Goal: Check status: Check status

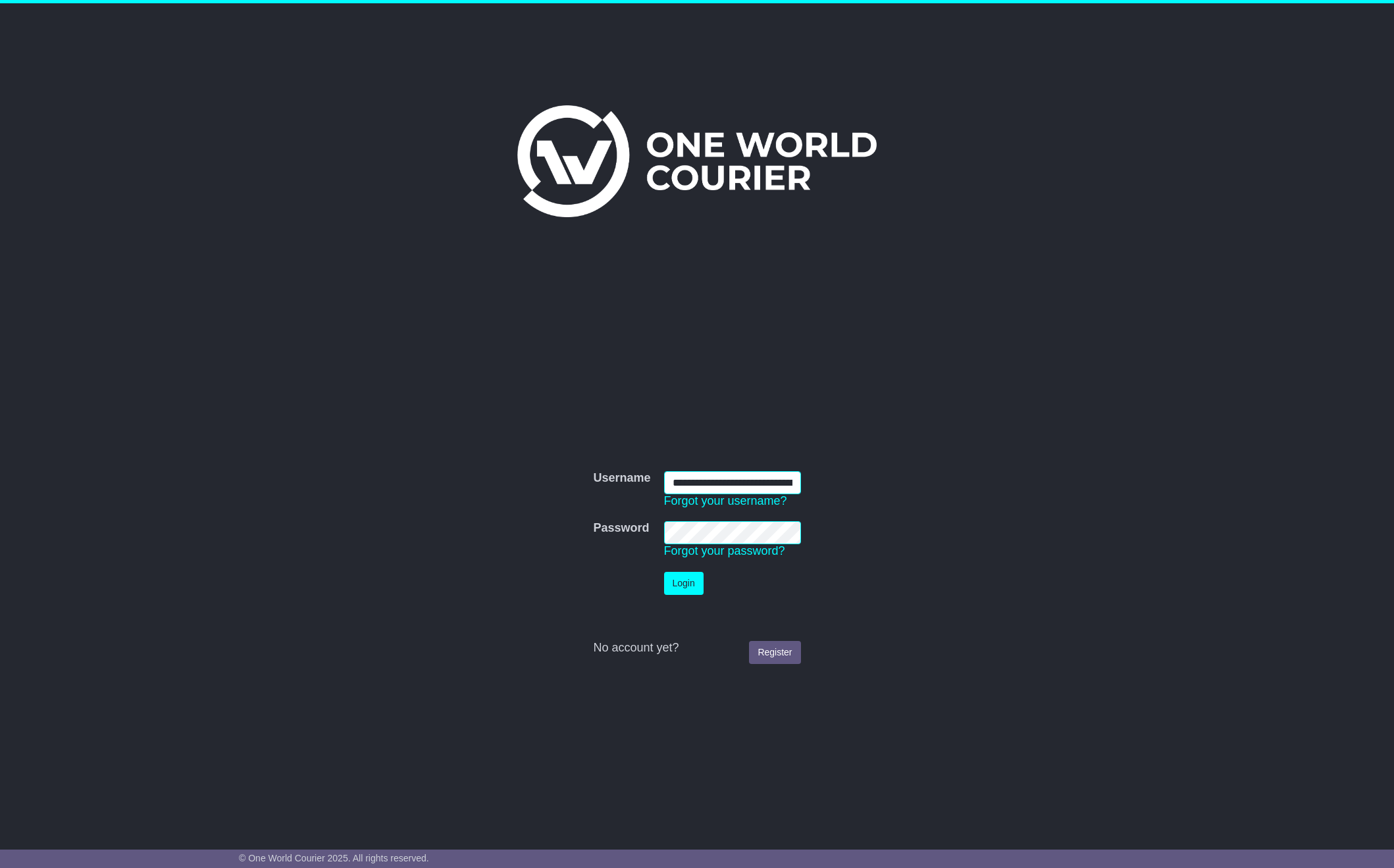
type input "**********"
click at [684, 582] on button "Login" at bounding box center [684, 583] width 40 height 23
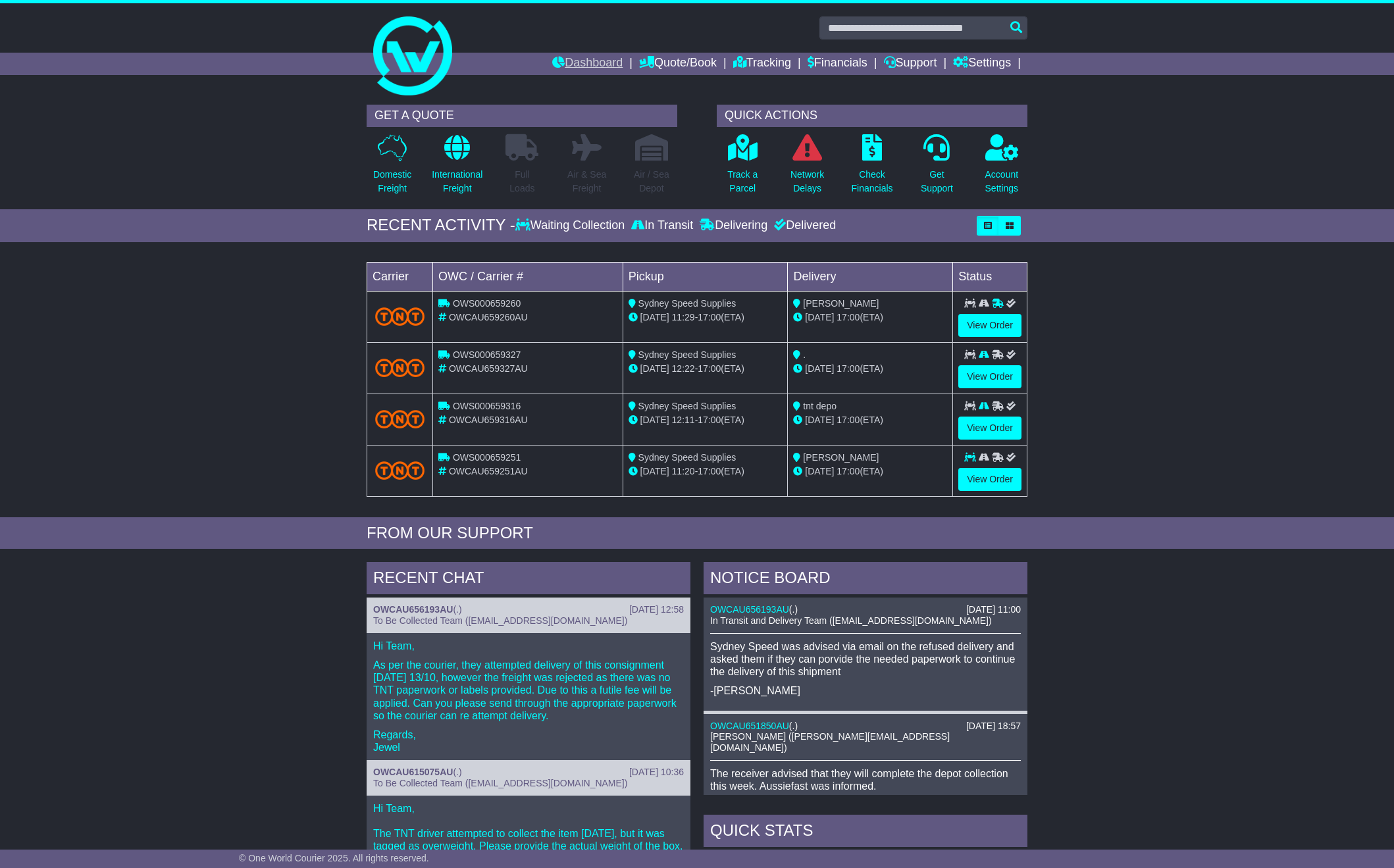
click at [564, 60] on link "Dashboard" at bounding box center [587, 64] width 71 height 22
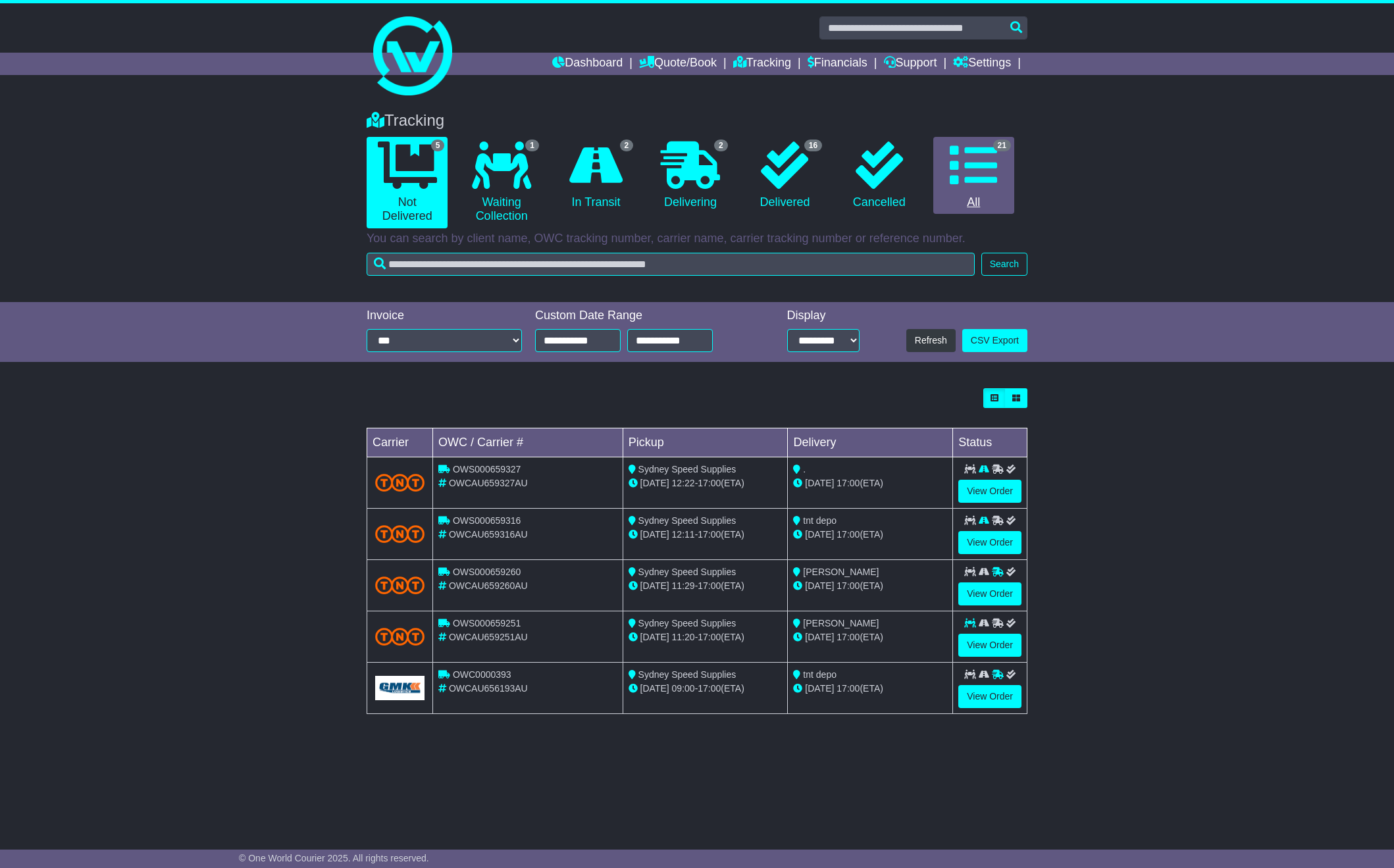
click at [992, 177] on icon at bounding box center [973, 165] width 47 height 47
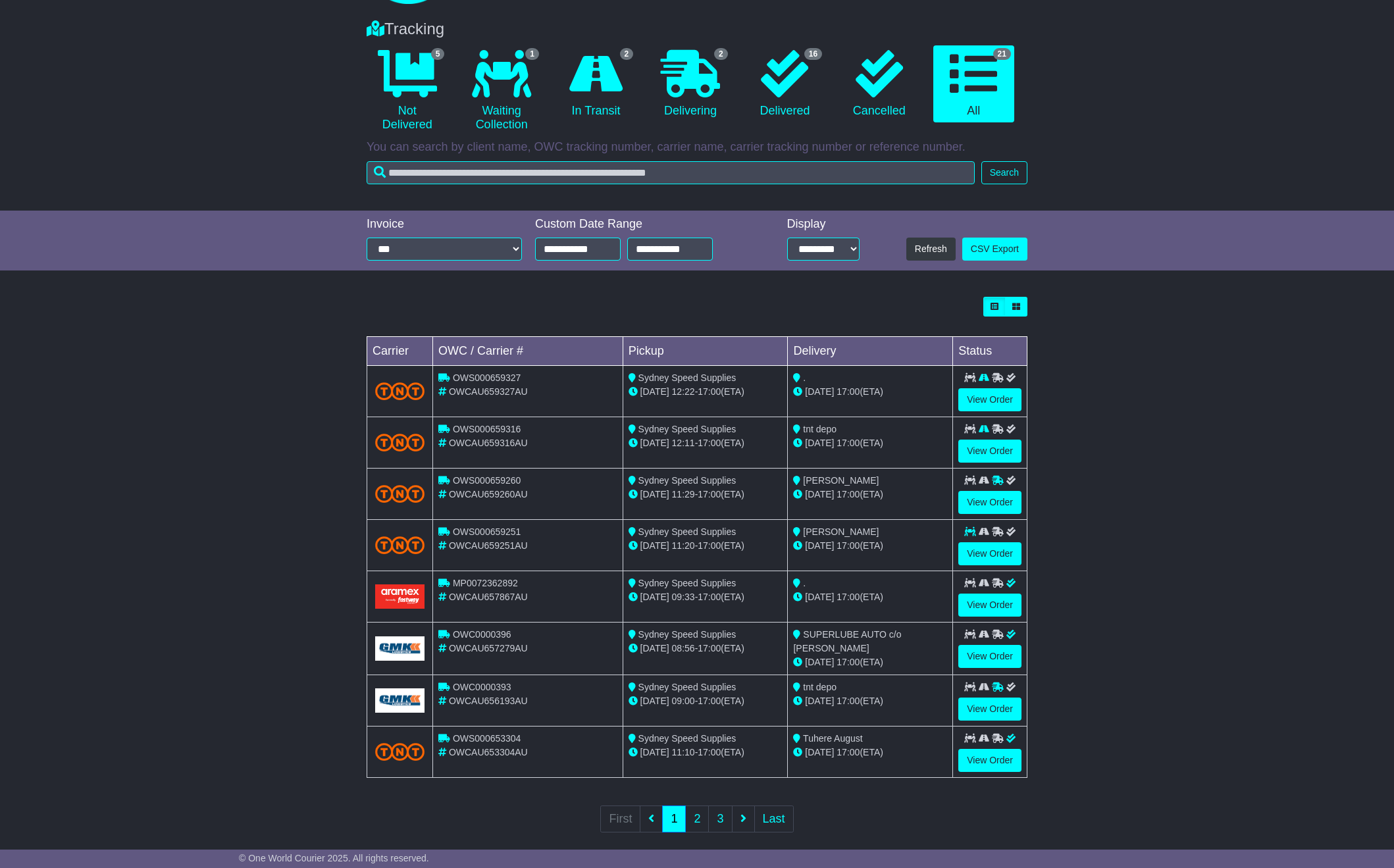
scroll to position [102, 0]
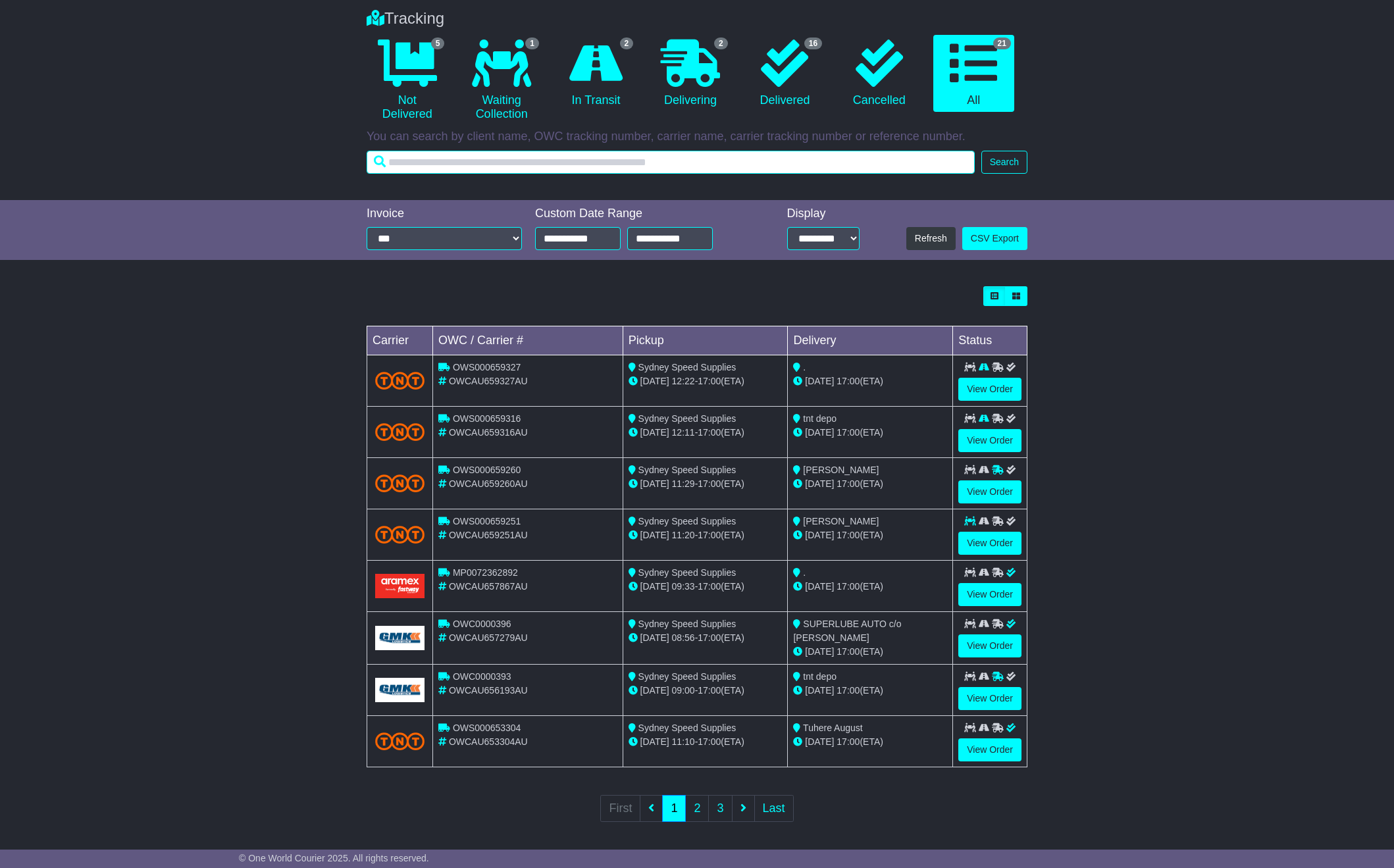
click at [544, 165] on input "text" at bounding box center [671, 162] width 608 height 23
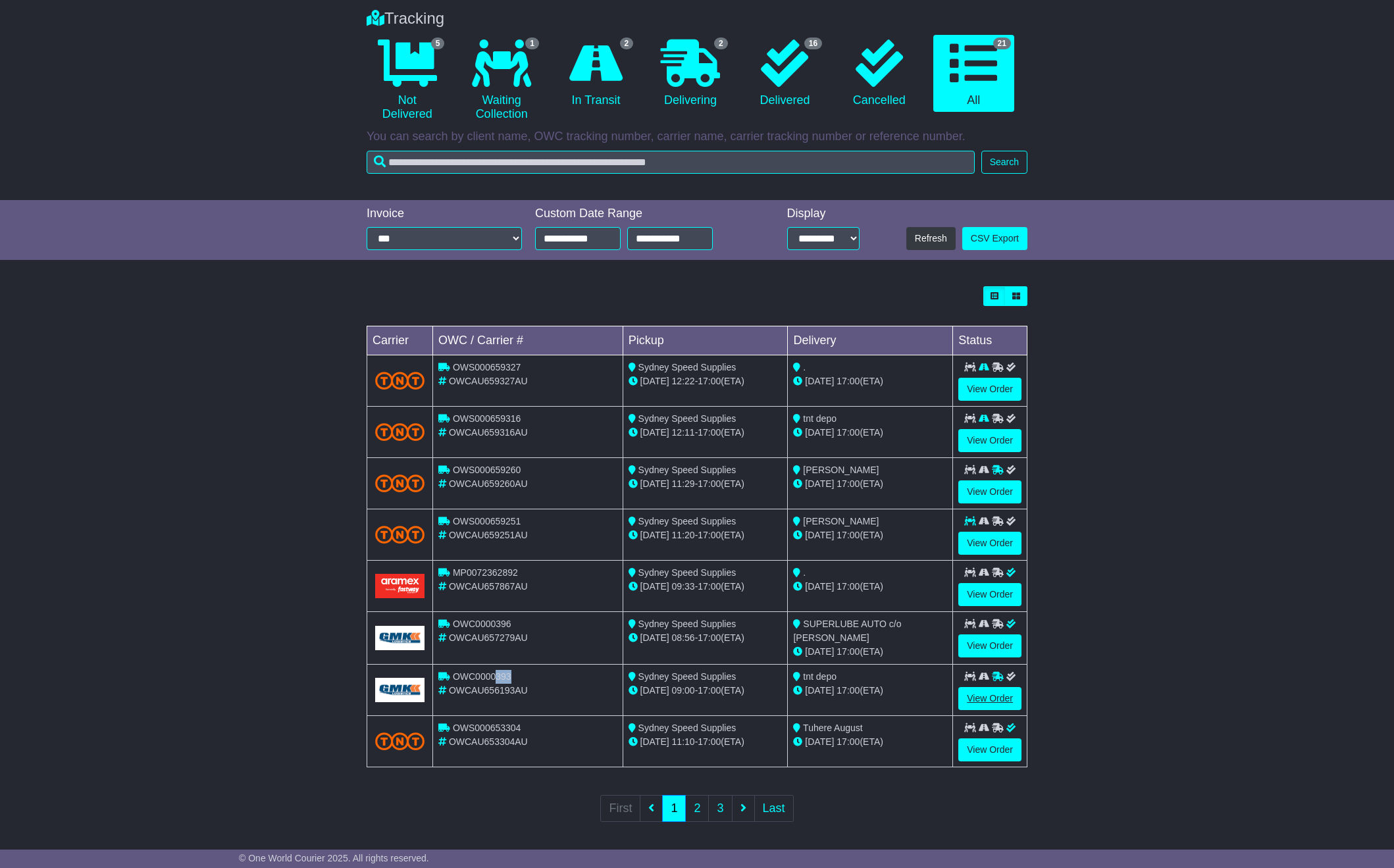
click at [971, 701] on link "View Order" at bounding box center [990, 698] width 63 height 23
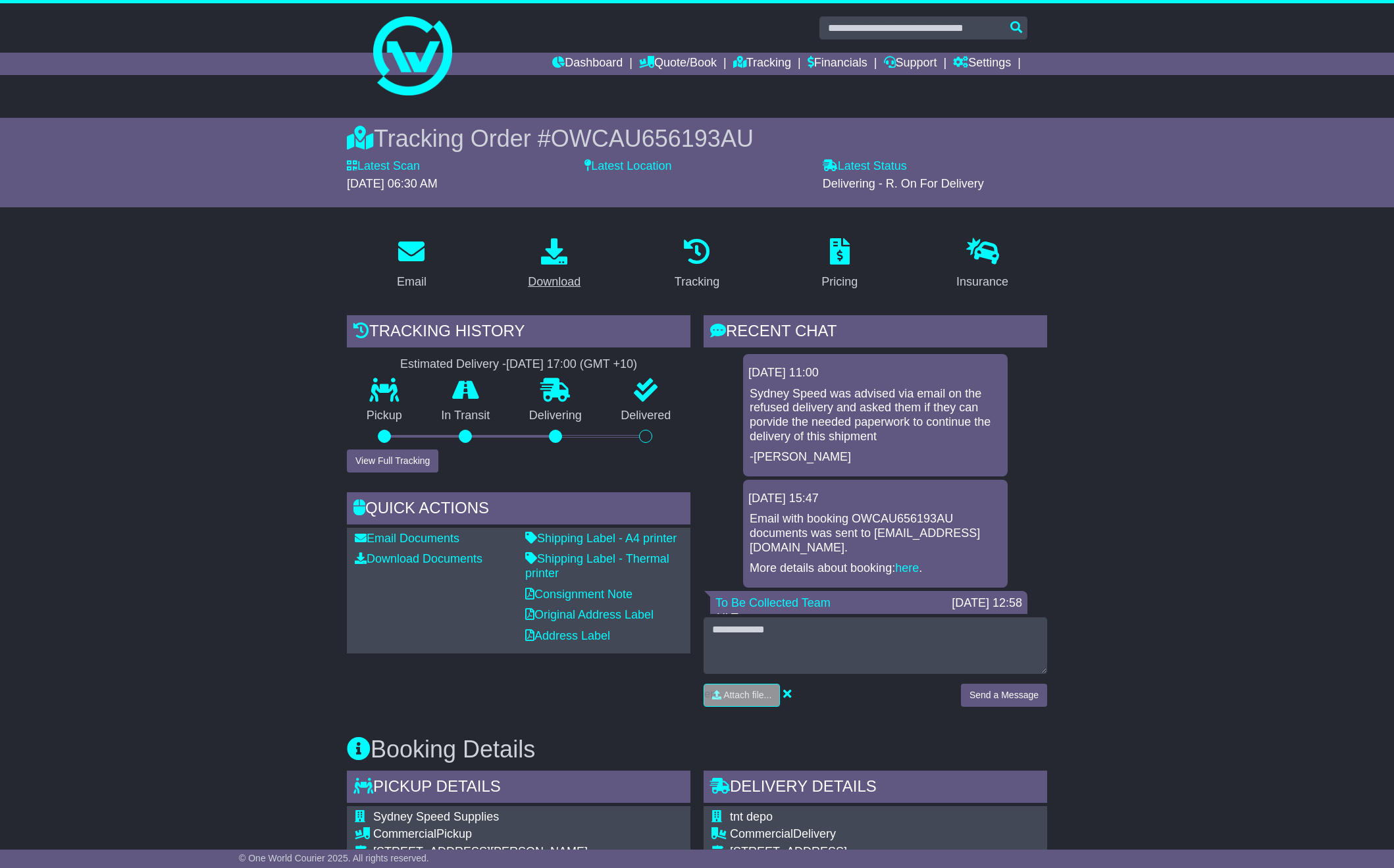
click at [550, 273] on div "Download" at bounding box center [554, 282] width 53 height 18
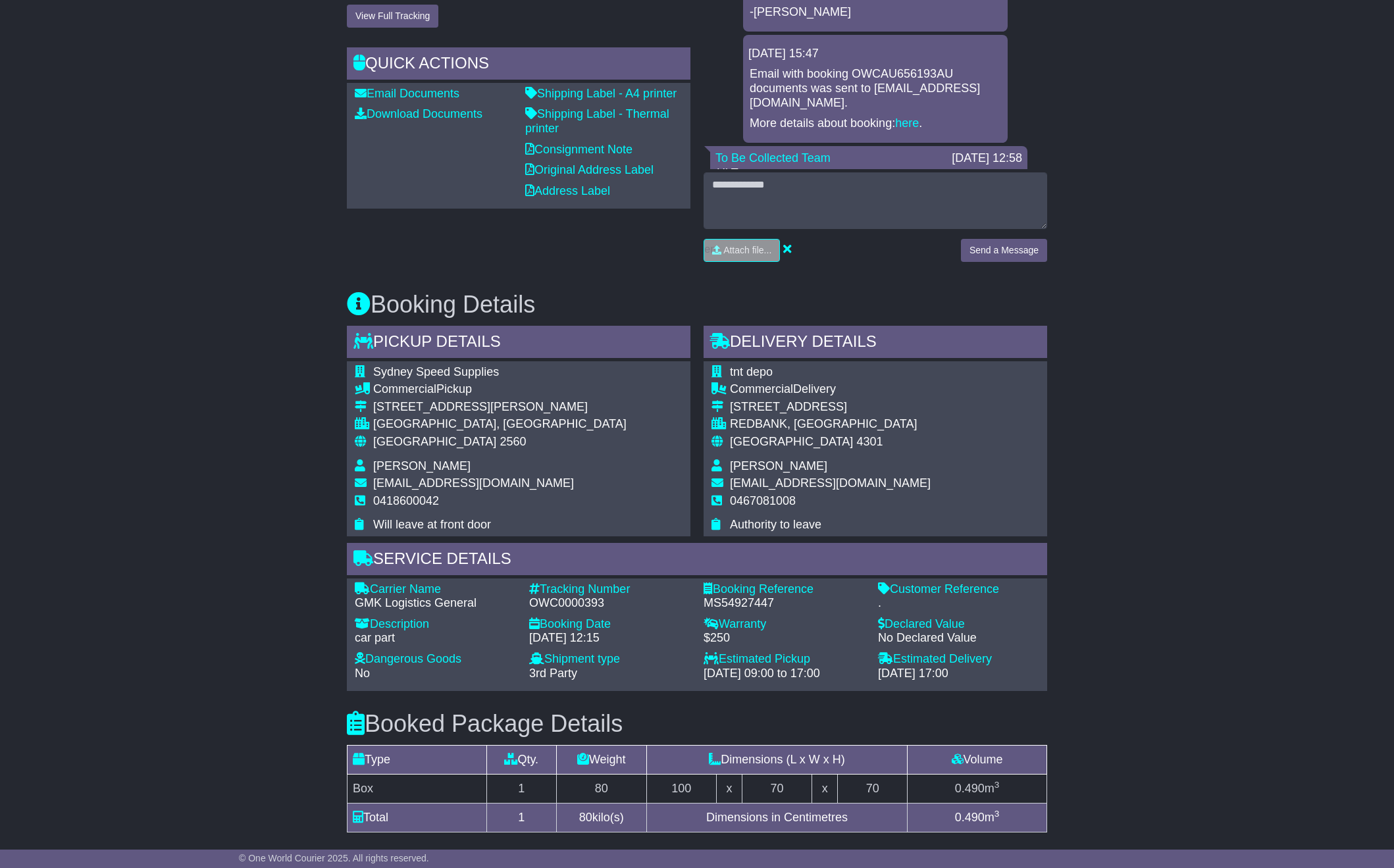
scroll to position [446, 0]
click at [1112, 508] on div "Email Download Tracking Pricing Insurance" at bounding box center [697, 471] width 1394 height 1380
click at [1170, 458] on div "Email Download Tracking Pricing Insurance" at bounding box center [697, 471] width 1394 height 1380
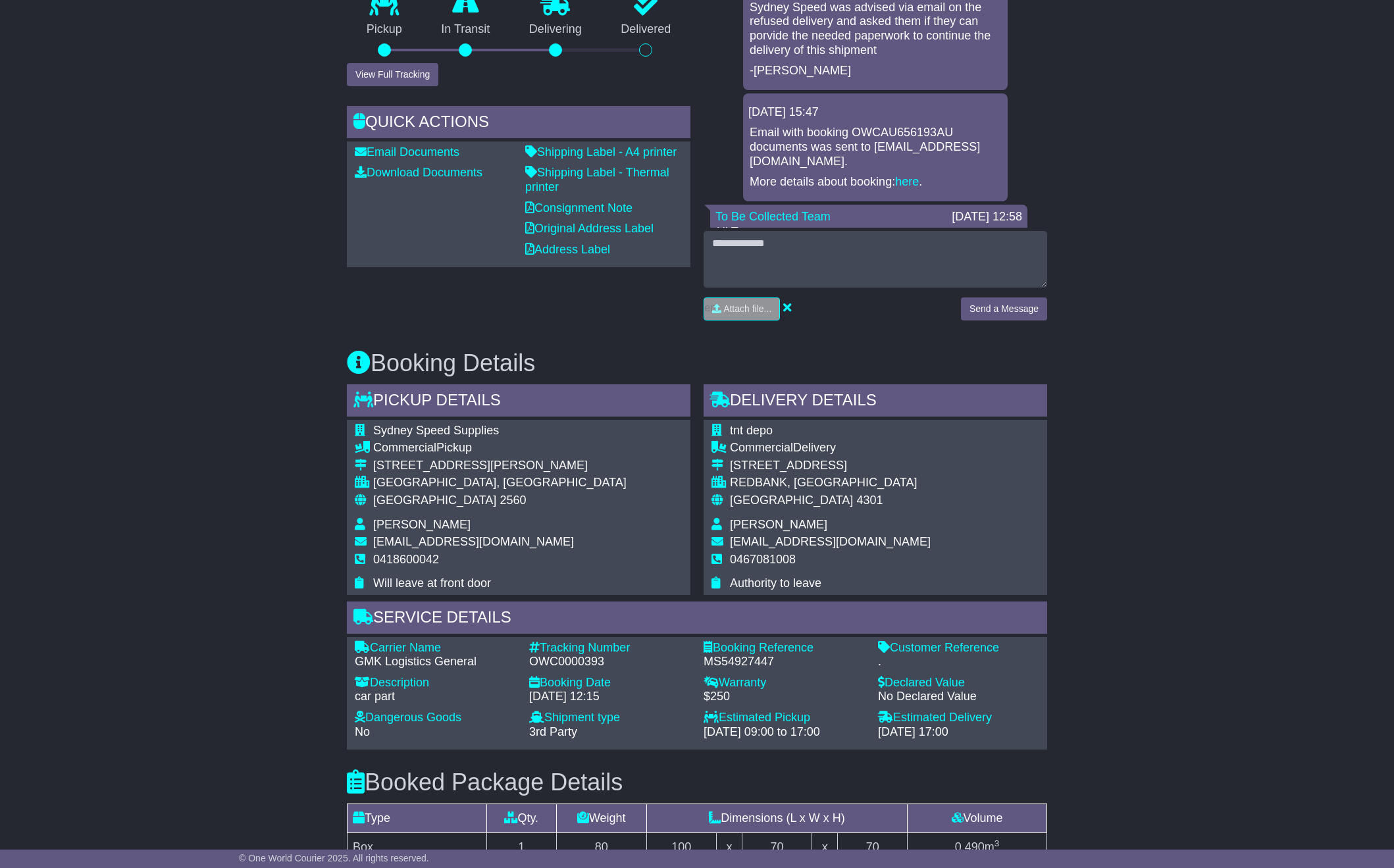
scroll to position [386, 0]
click at [750, 315] on input "file" at bounding box center [679, 309] width 199 height 22
type input "**********"
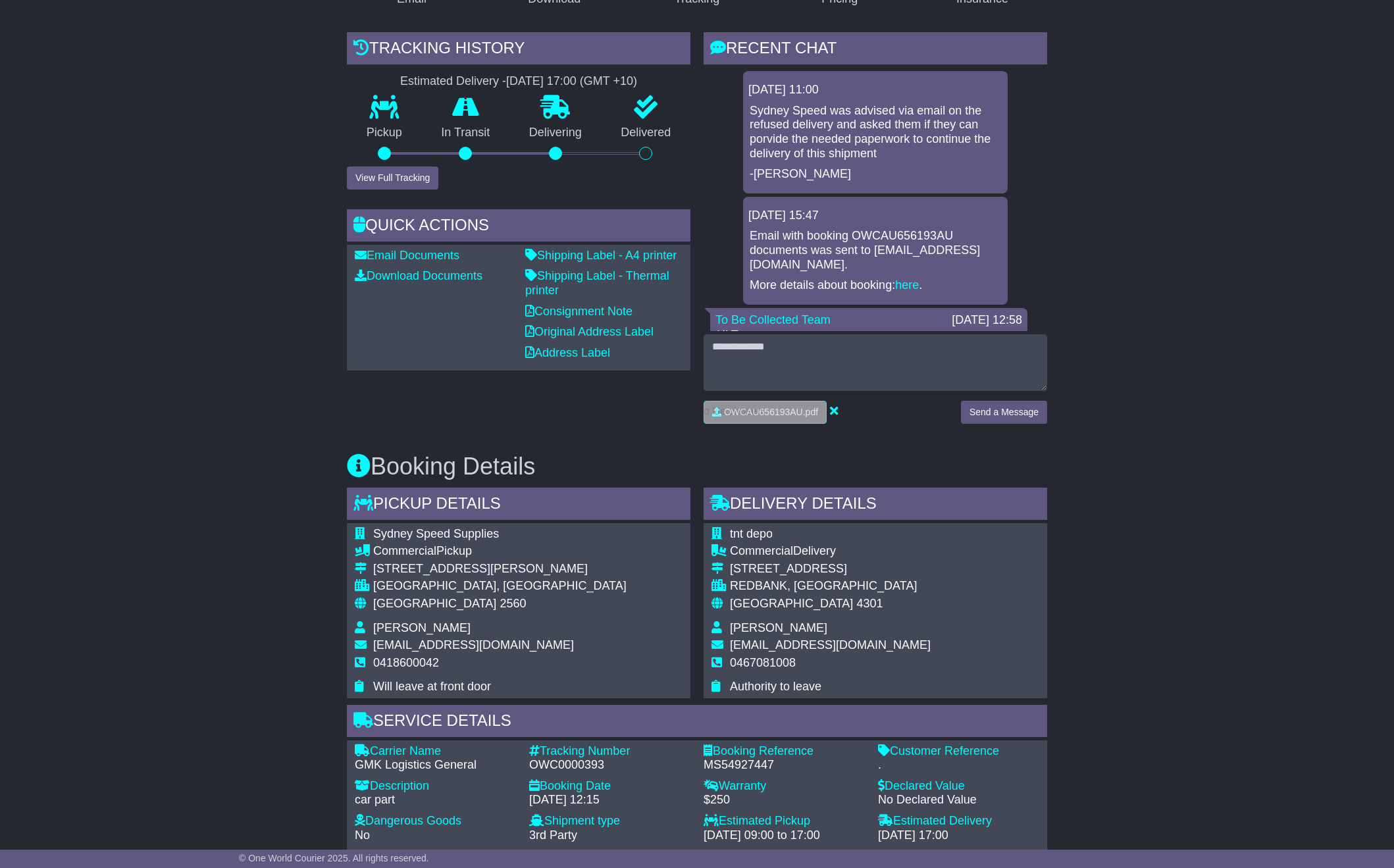
scroll to position [279, 0]
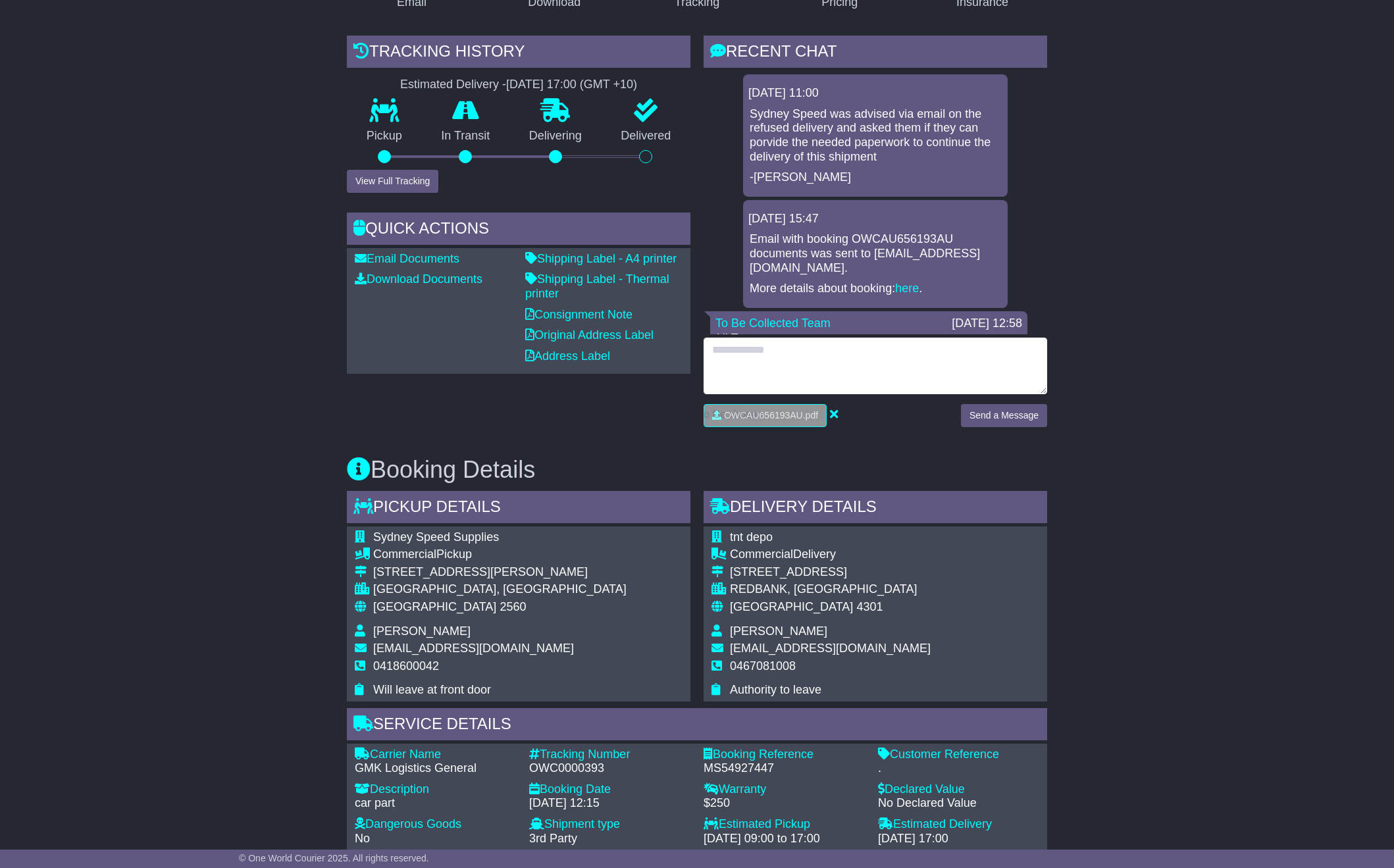
click at [826, 351] on textarea at bounding box center [875, 365] width 343 height 57
type textarea "**********"
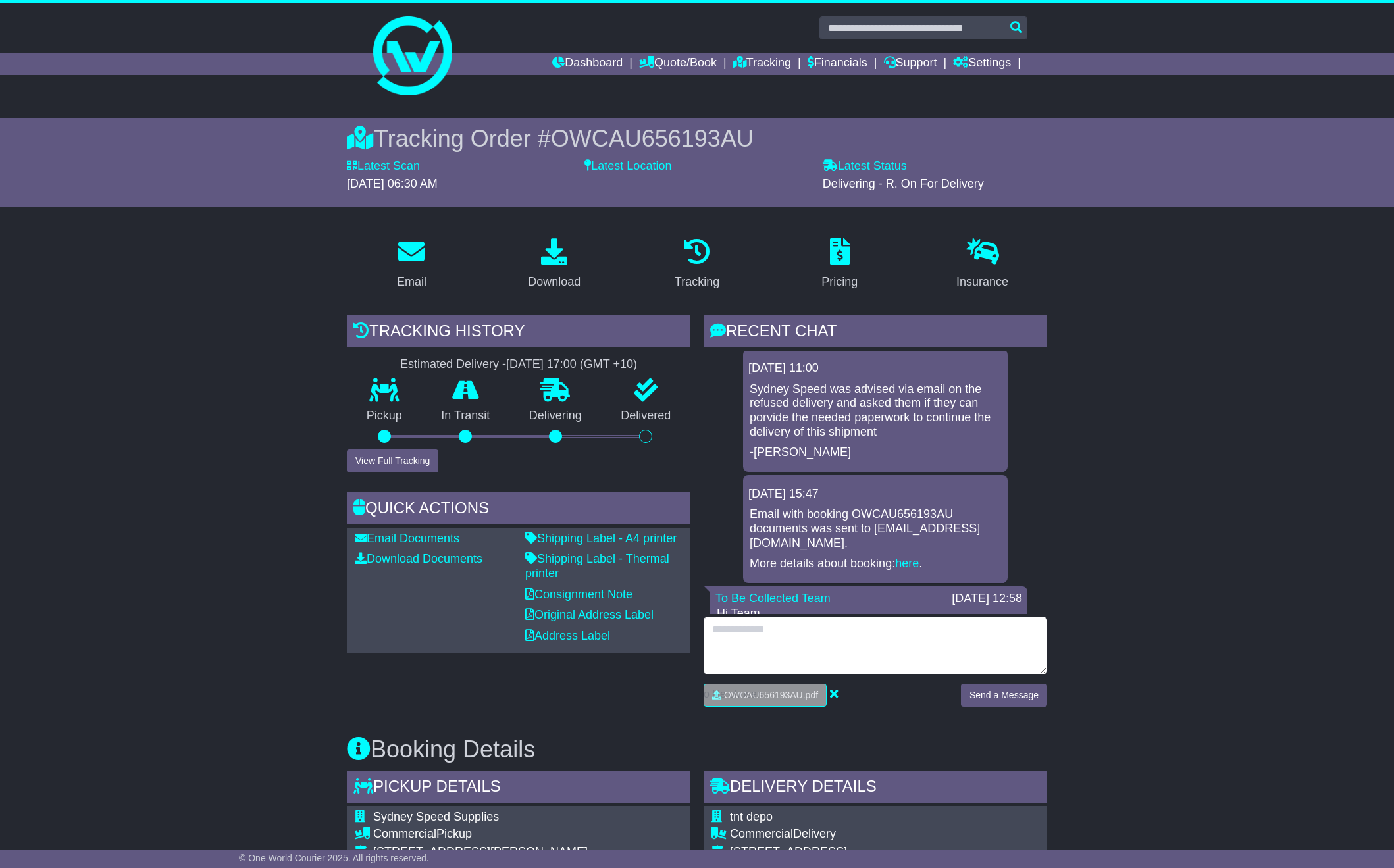
scroll to position [0, 0]
click at [861, 653] on textarea at bounding box center [875, 645] width 343 height 57
type textarea "**********"
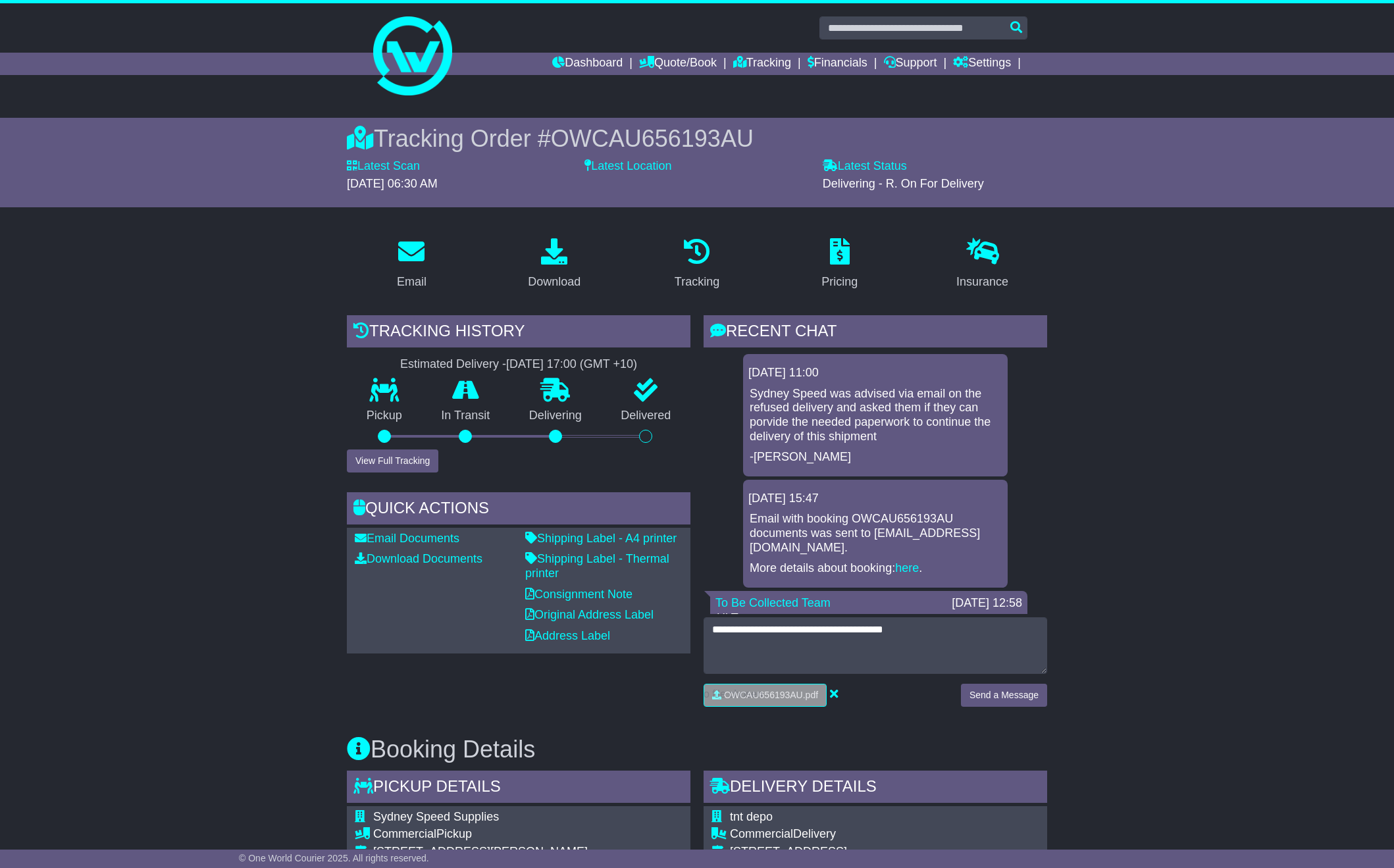
click at [971, 693] on button "Send a Message" at bounding box center [1004, 695] width 86 height 23
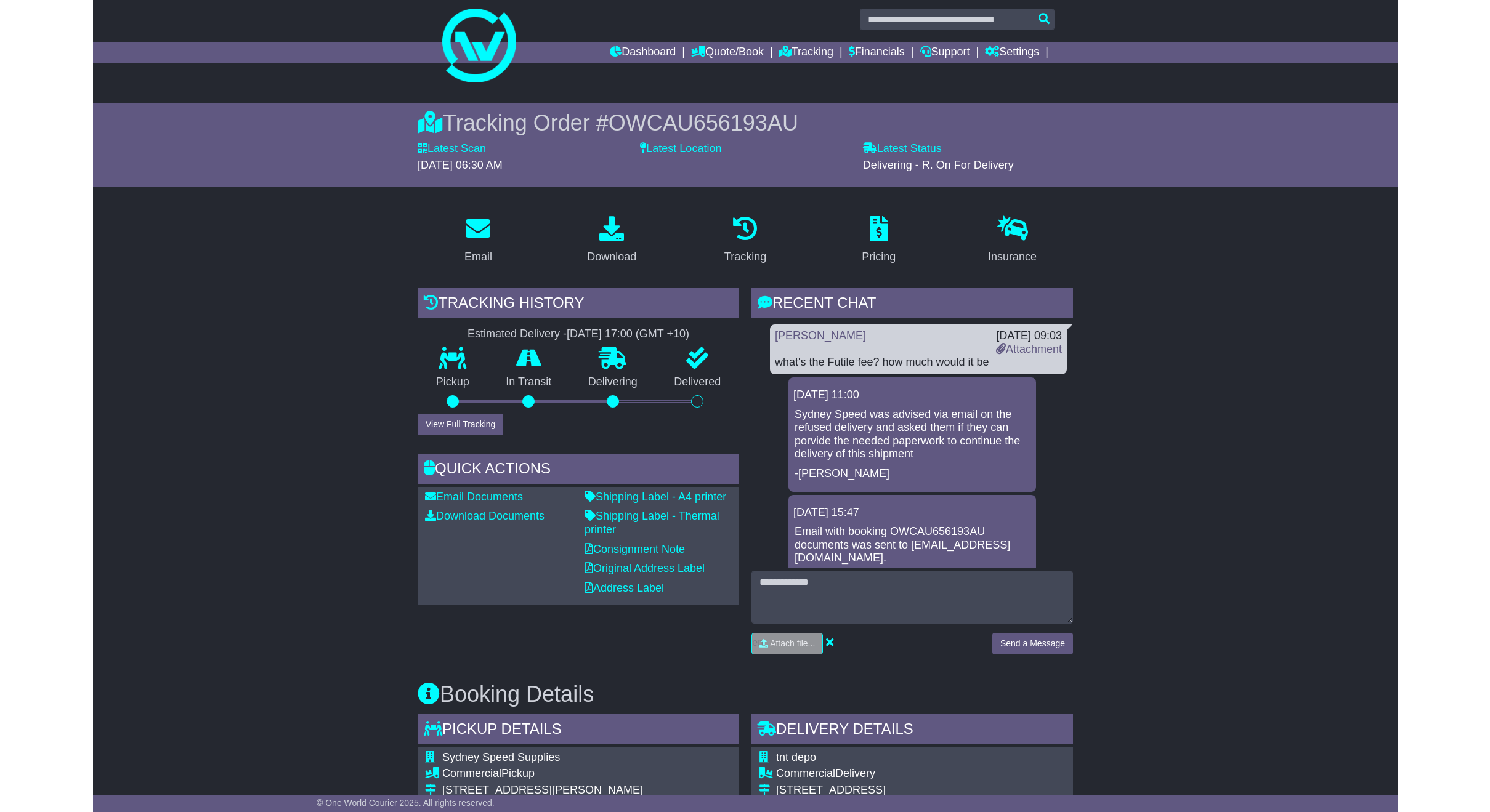
scroll to position [8, 0]
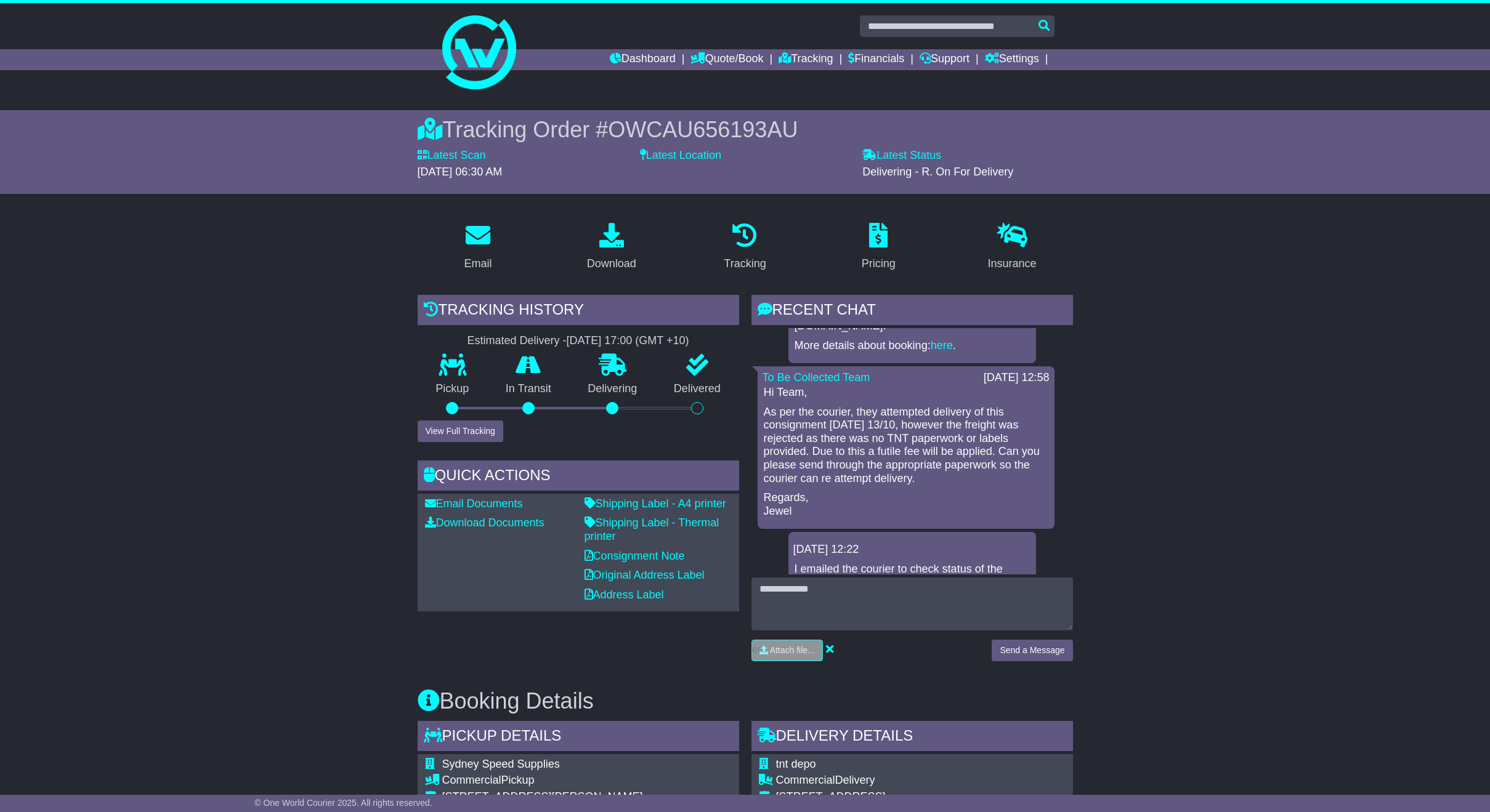
scroll to position [244, 0]
click at [889, 439] on p "As per the courier, they attempted delivery of this consignment [DATE] 13/10, h…" at bounding box center [906, 440] width 285 height 80
copy p "futile"
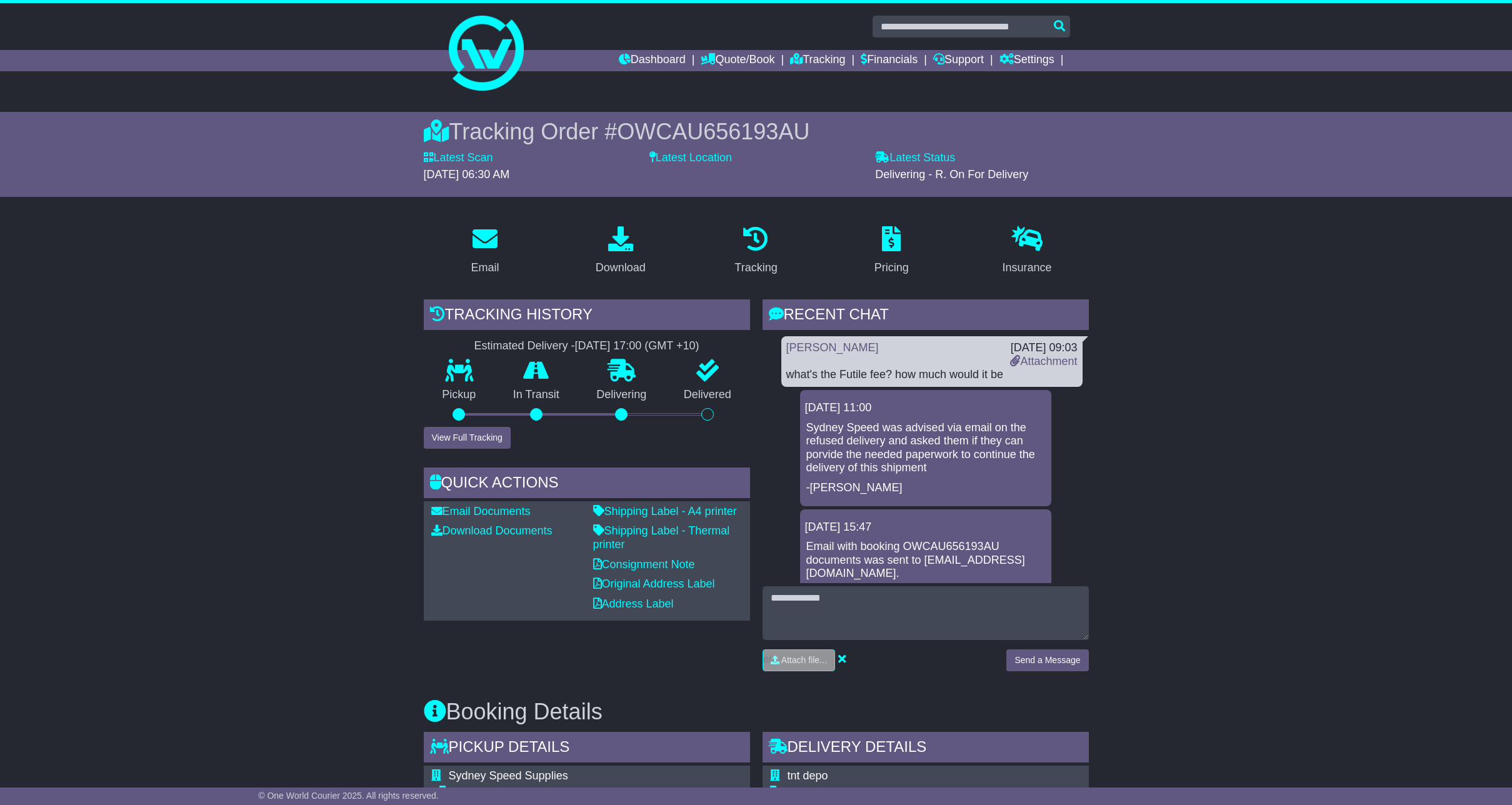
scroll to position [-1, 0]
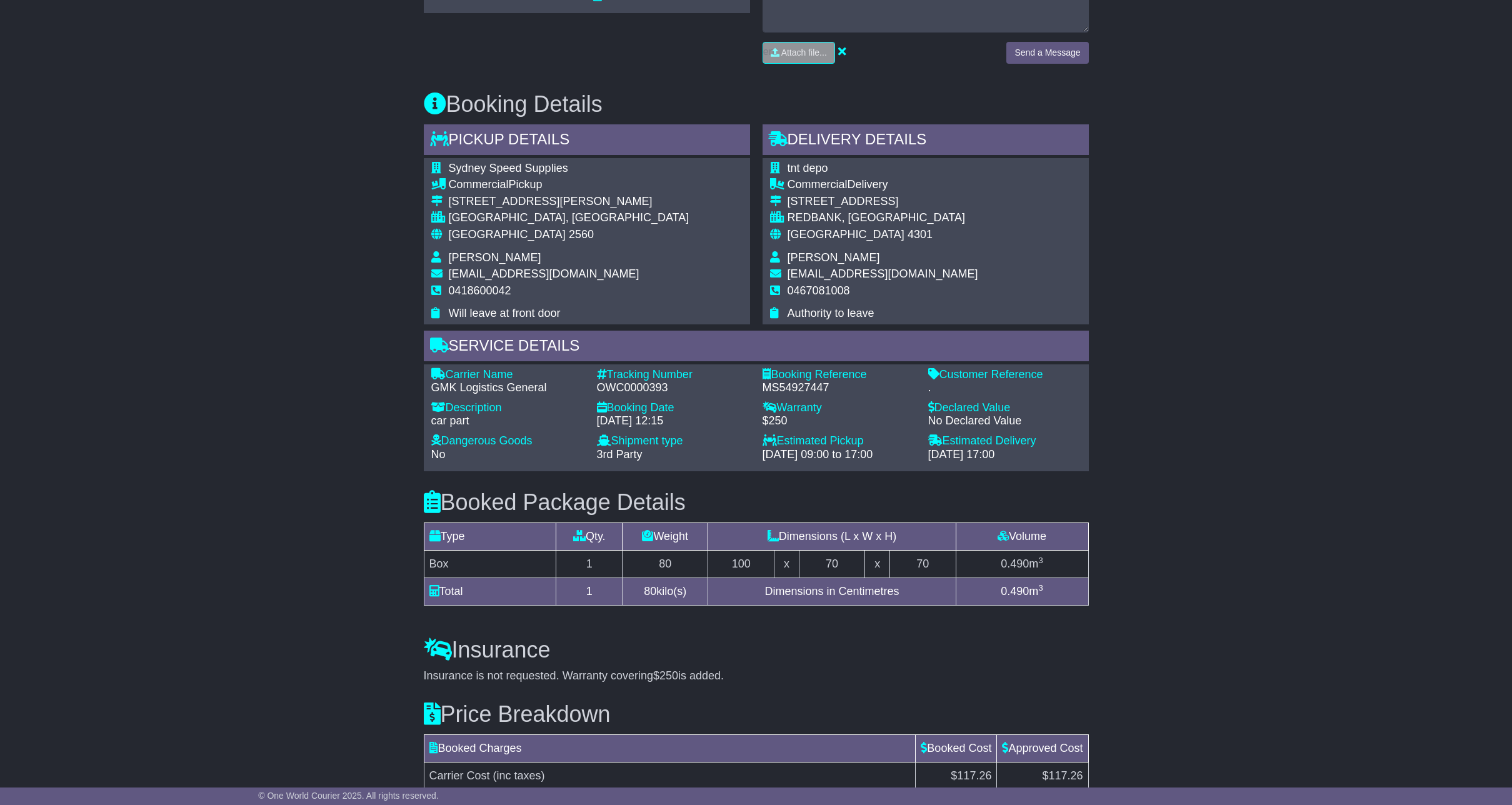
scroll to position [610, 0]
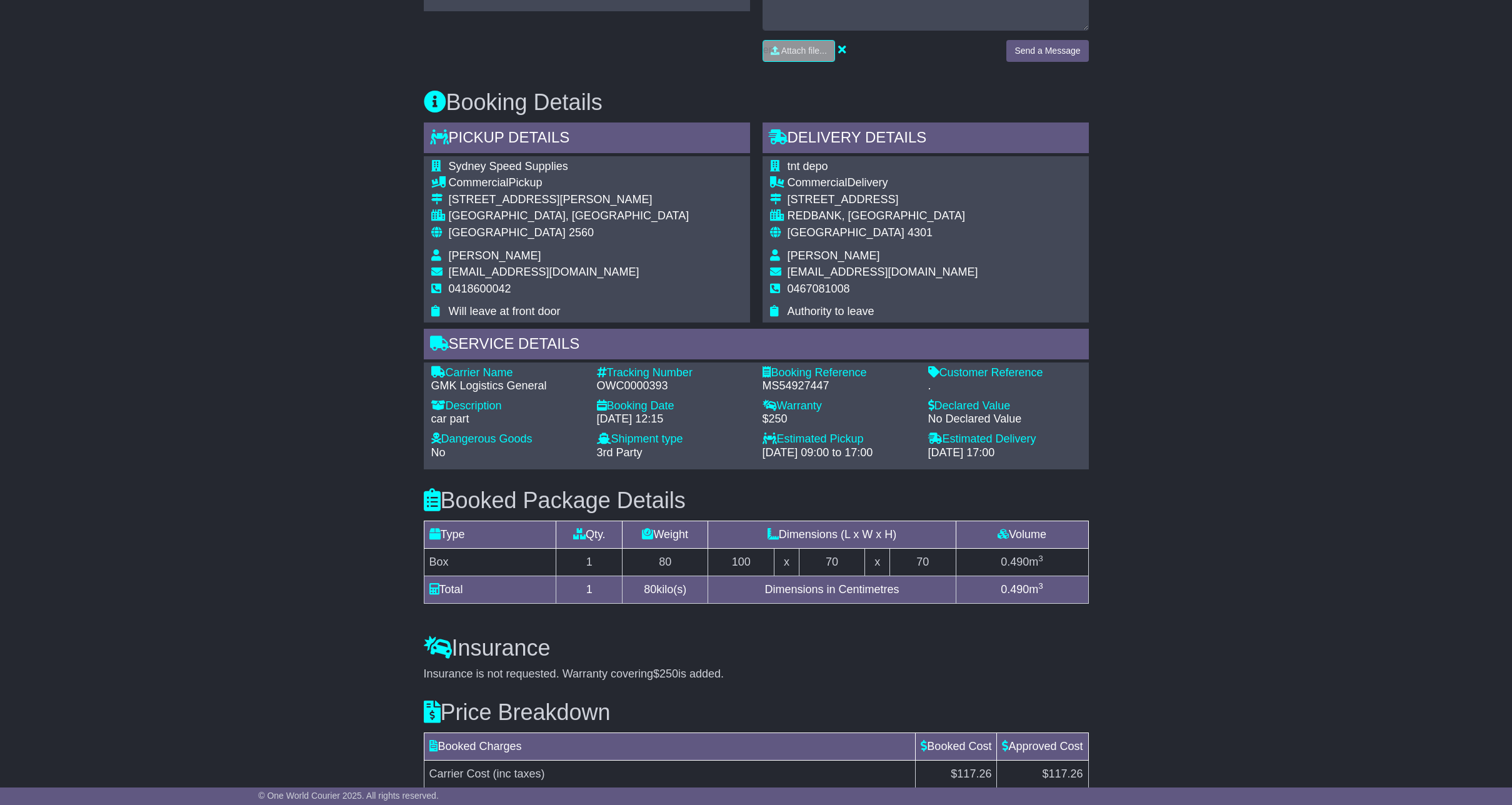
click at [438, 379] on div "GMK Logistics General" at bounding box center [507, 386] width 153 height 14
drag, startPoint x: 438, startPoint y: 377, endPoint x: 471, endPoint y: 377, distance: 33.0
click at [438, 379] on div "GMK Logistics General" at bounding box center [507, 386] width 153 height 14
click at [521, 379] on div "GMK Logistics General" at bounding box center [507, 386] width 153 height 14
copy div "GMK Logistics General"
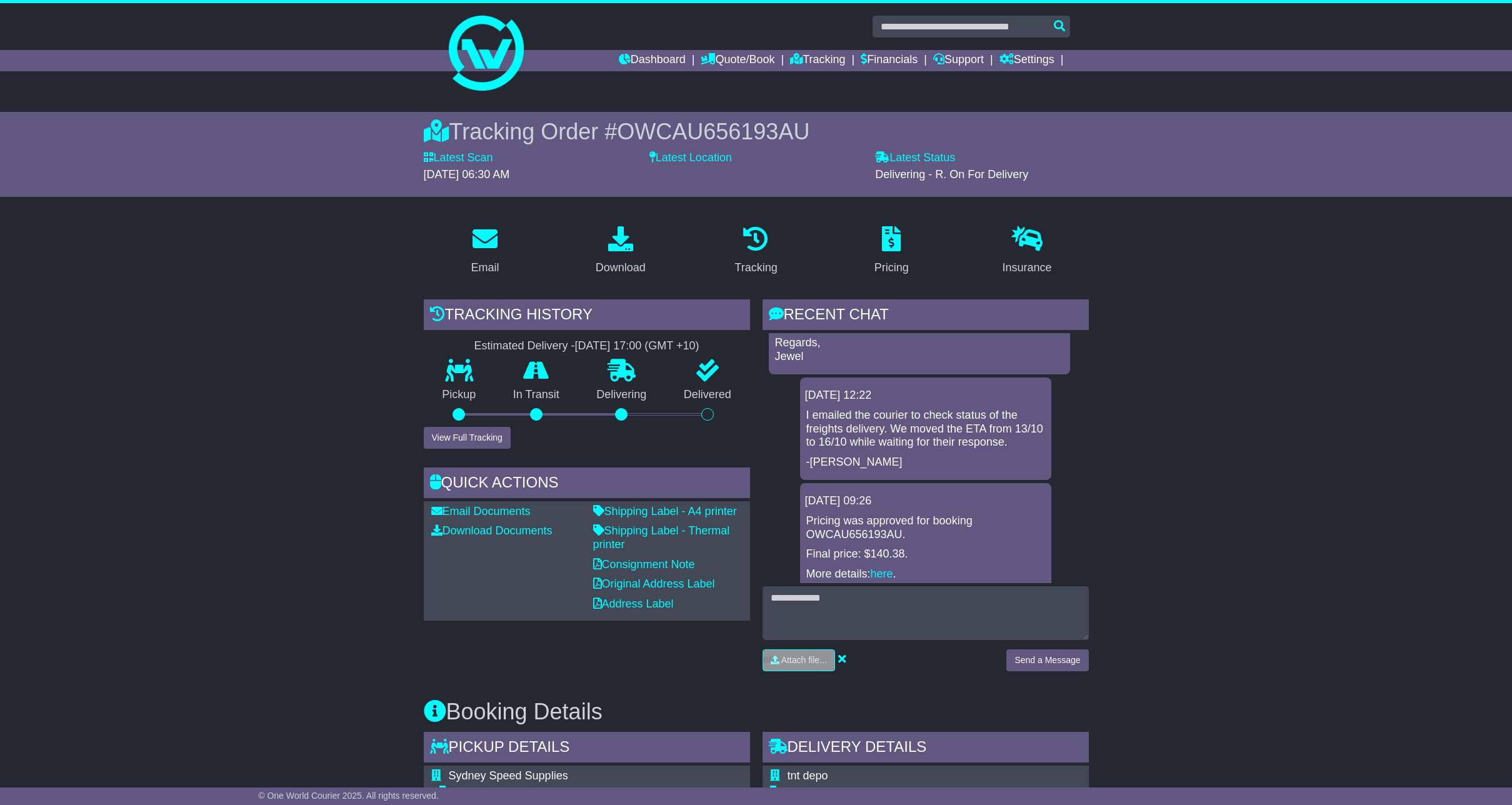
scroll to position [404, 0]
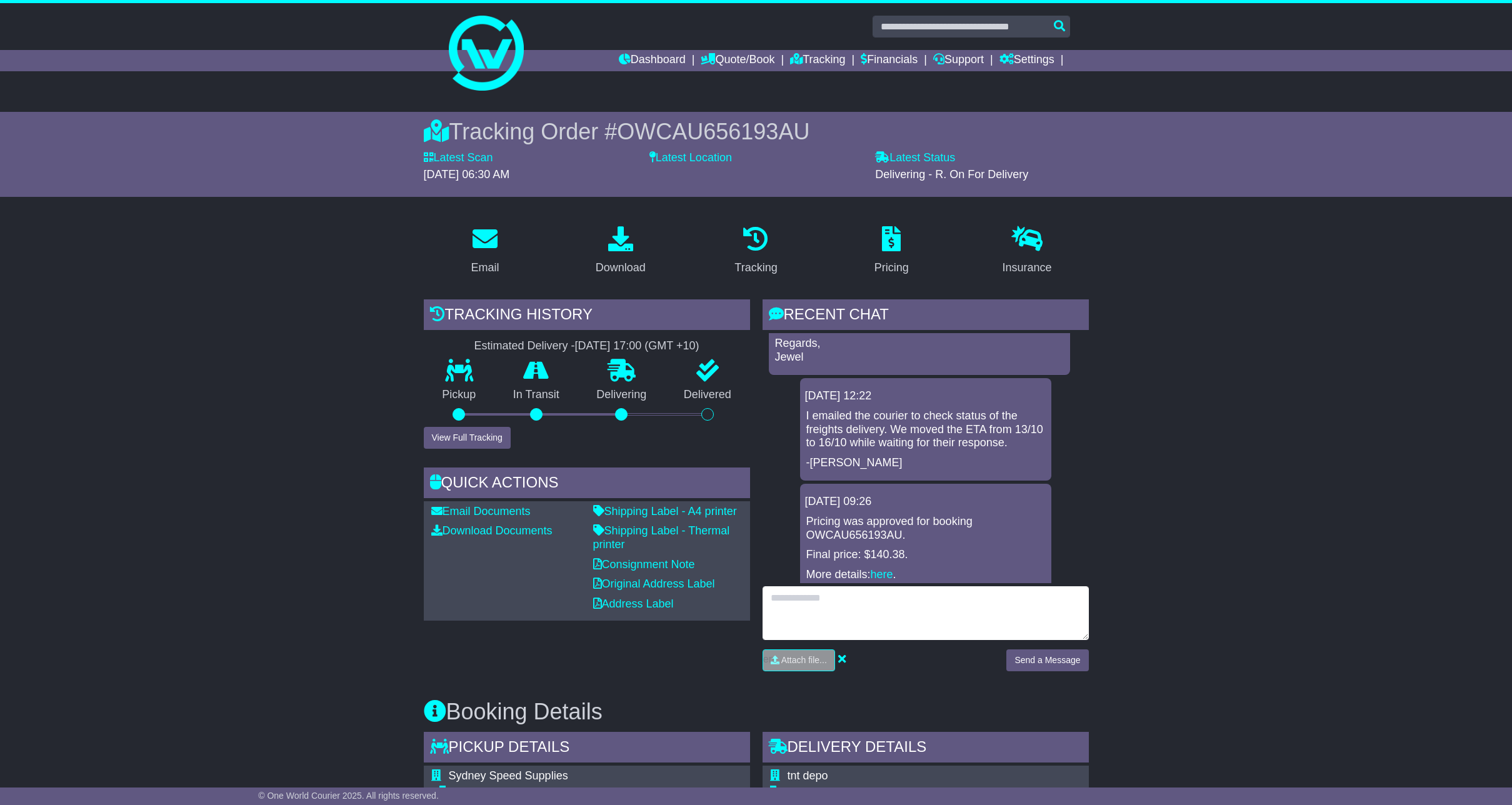
click at [918, 606] on textarea at bounding box center [925, 613] width 326 height 54
paste textarea "**********"
type textarea "**********"
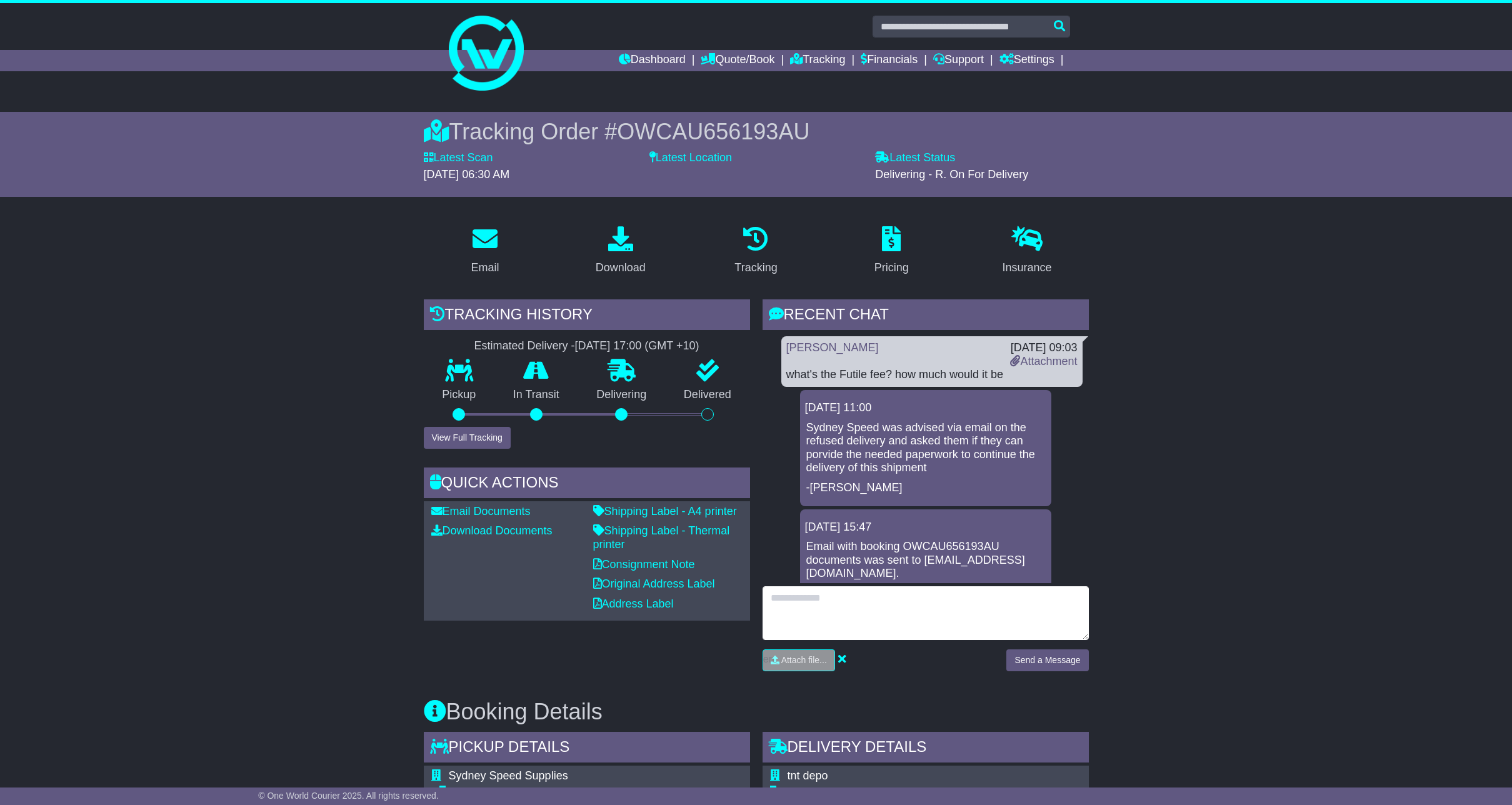
scroll to position [0, 0]
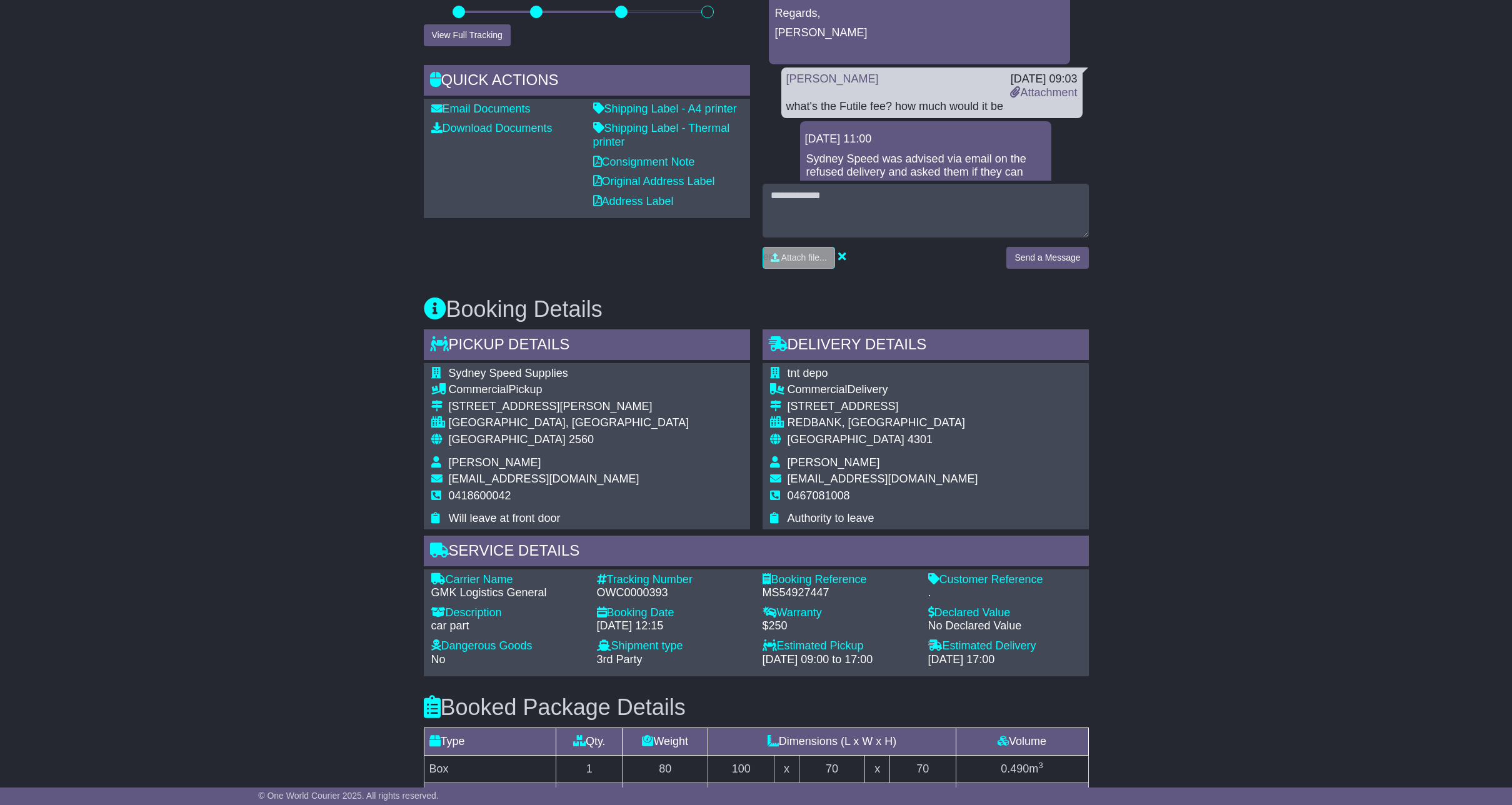
scroll to position [397, 0]
